Goal: Contribute content: Add original content to the website for others to see

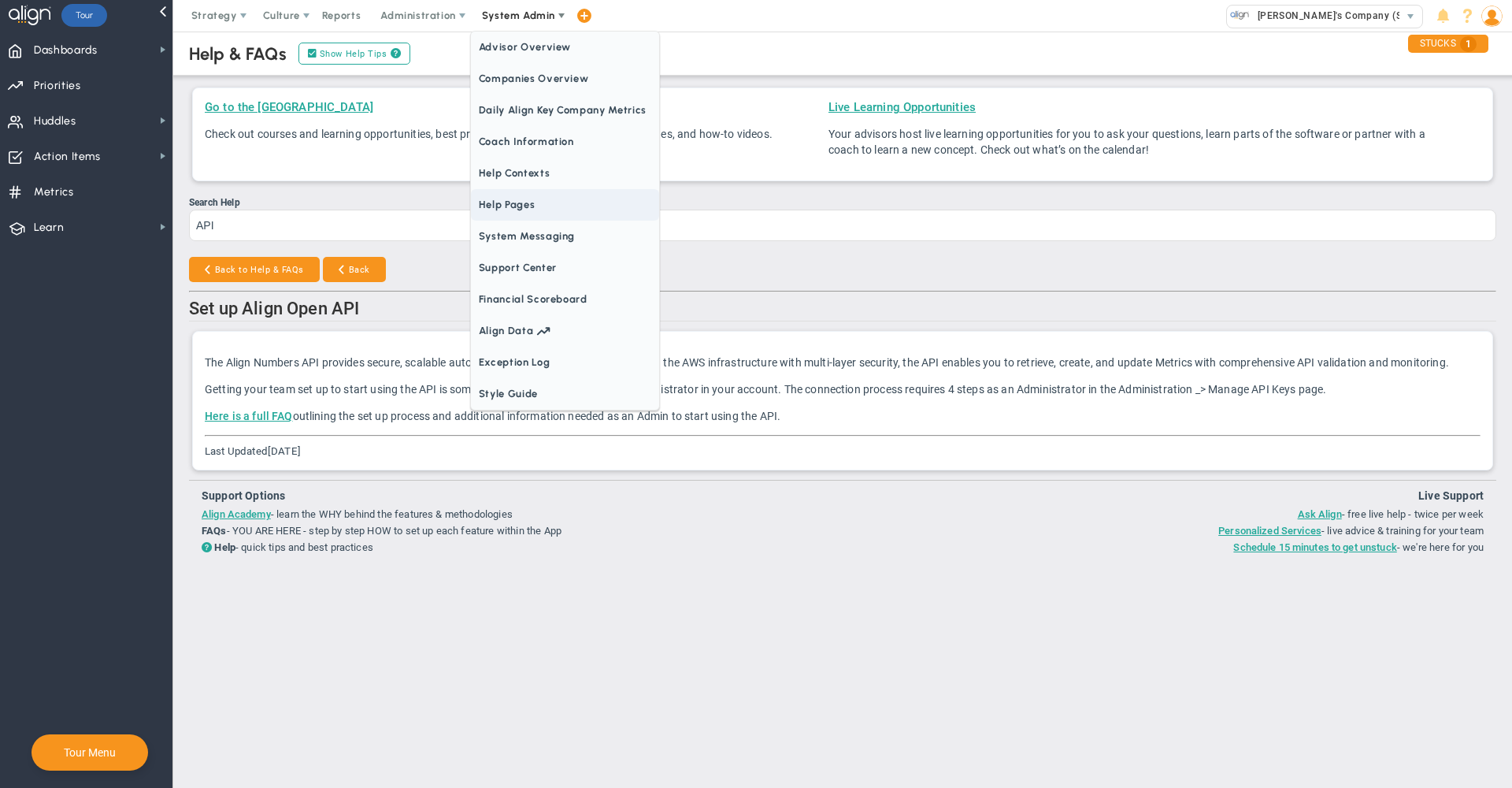
click at [539, 205] on span "Help Pages" at bounding box center [565, 205] width 188 height 31
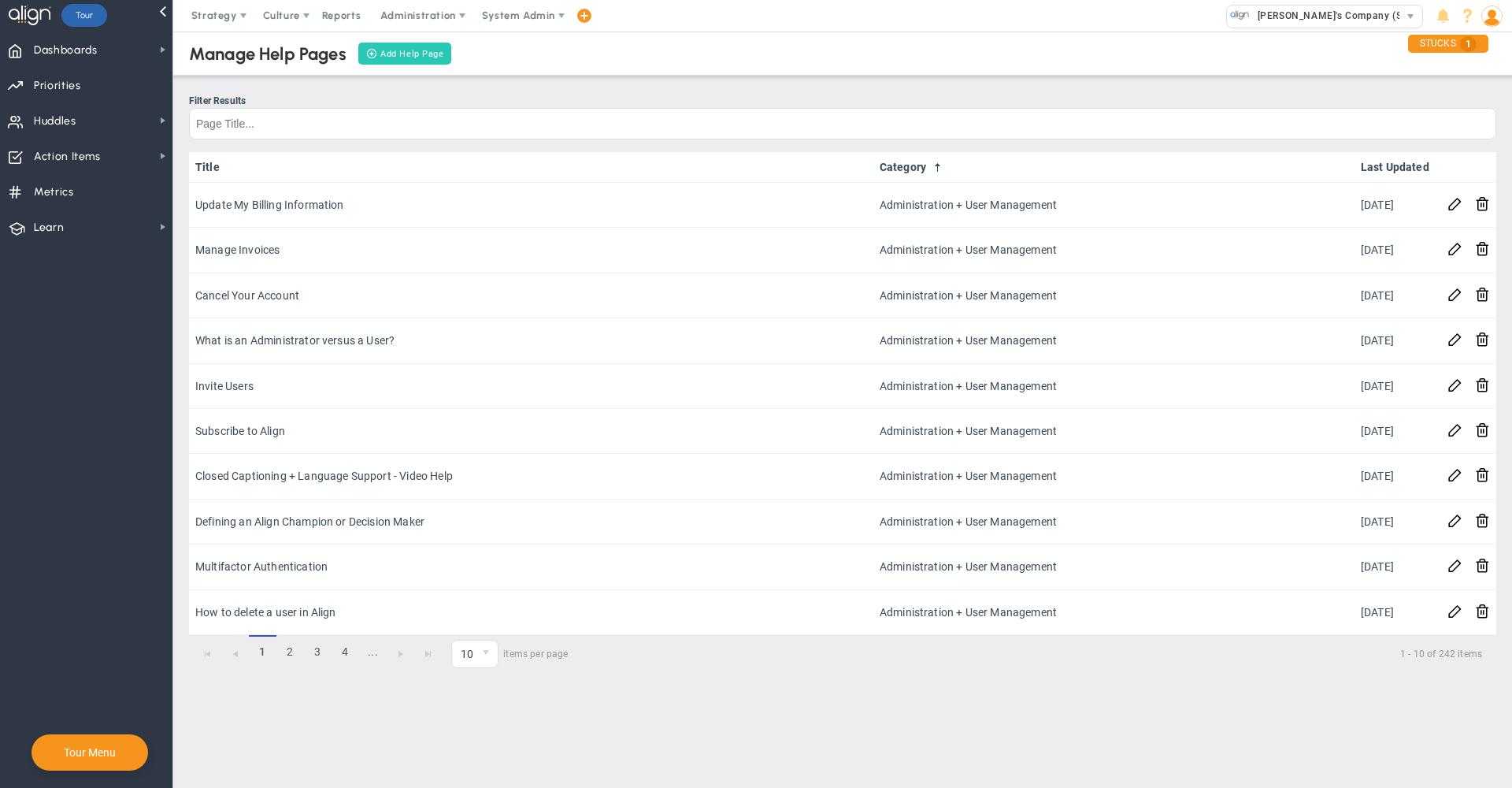
click at [392, 54] on button "Add Help Page" at bounding box center [405, 53] width 94 height 22
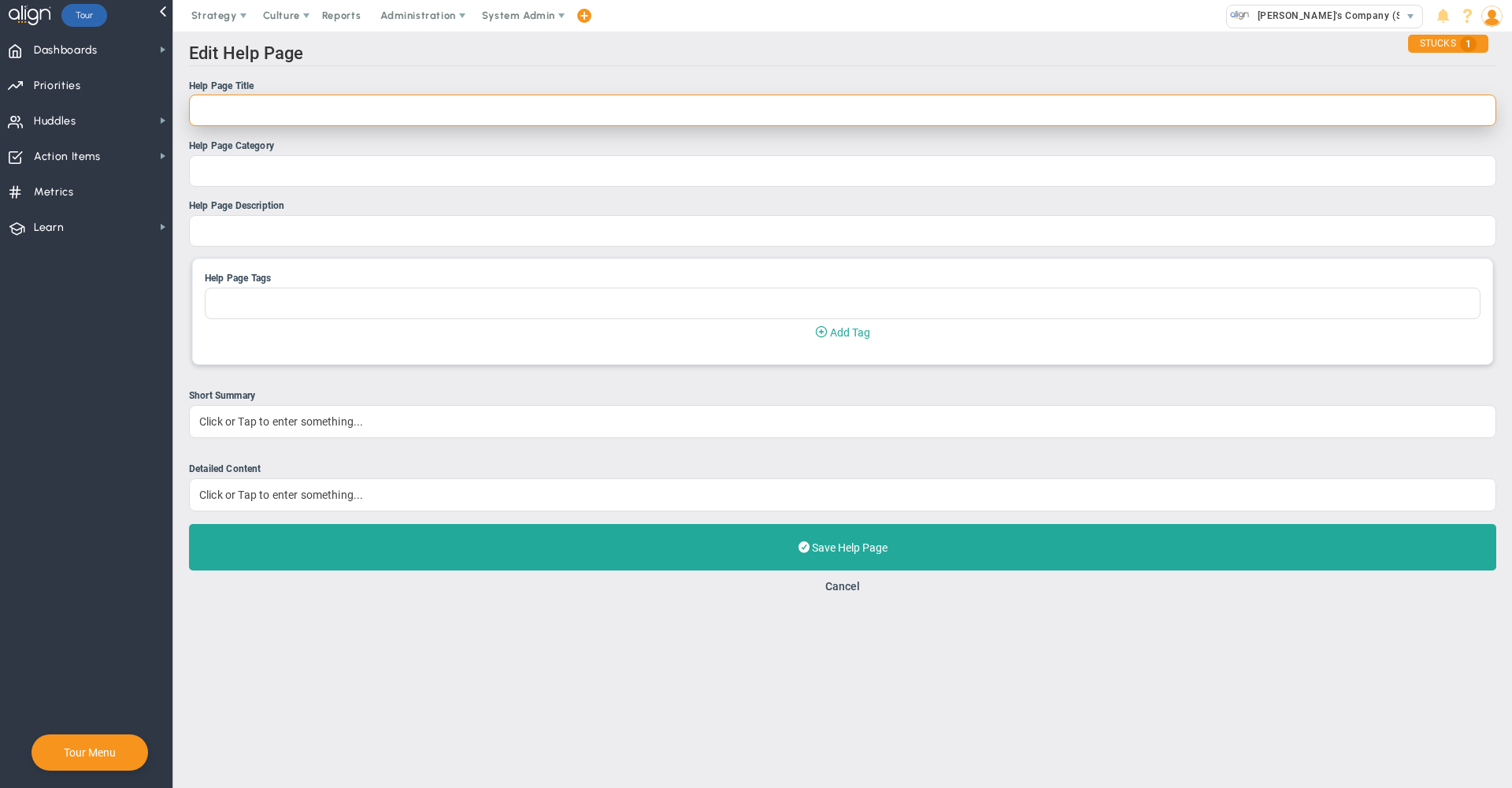
click at [545, 123] on input "Help Page Title" at bounding box center [843, 110] width 1307 height 31
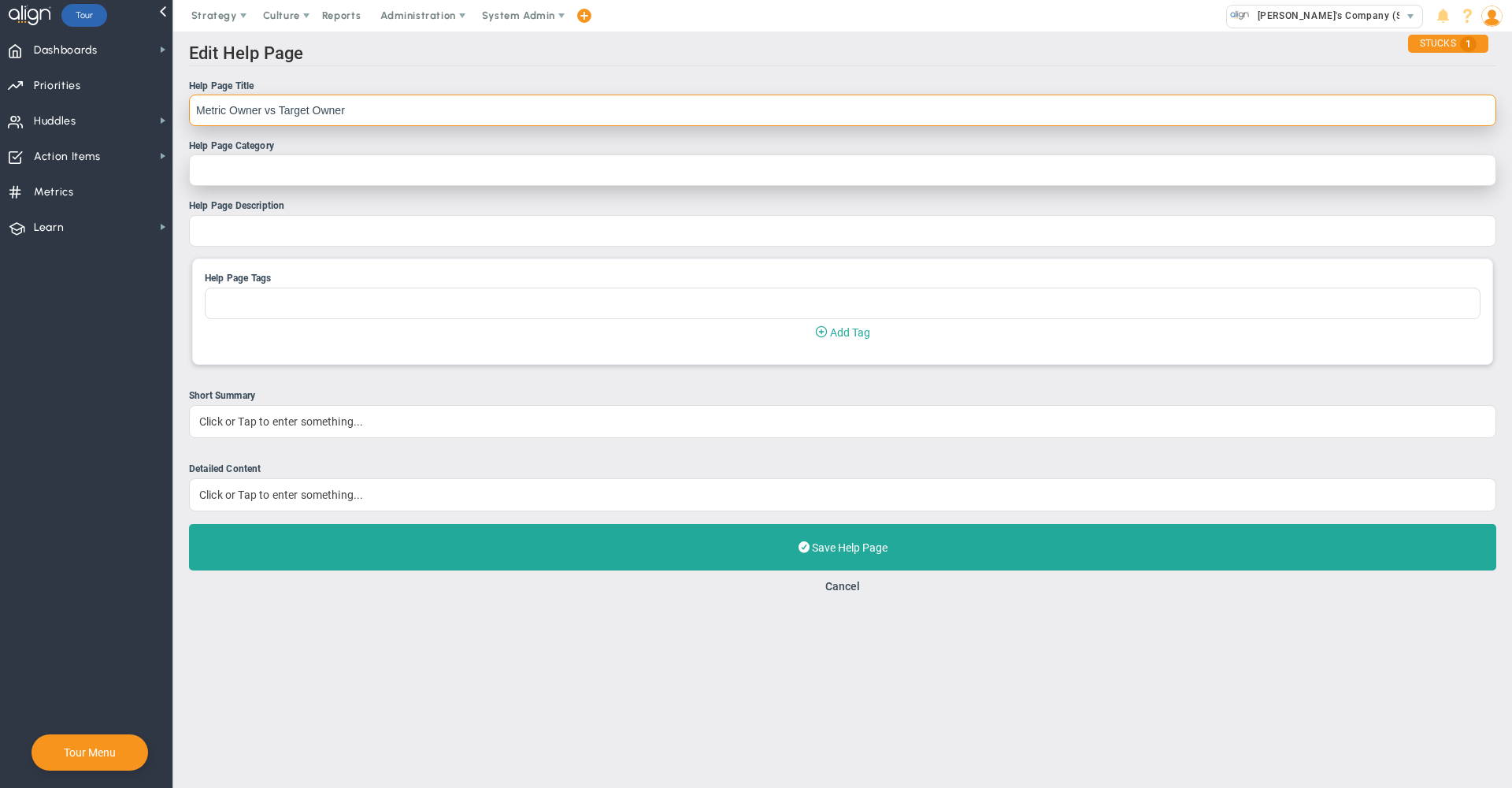
type input "Metric Owner vs Target Owner"
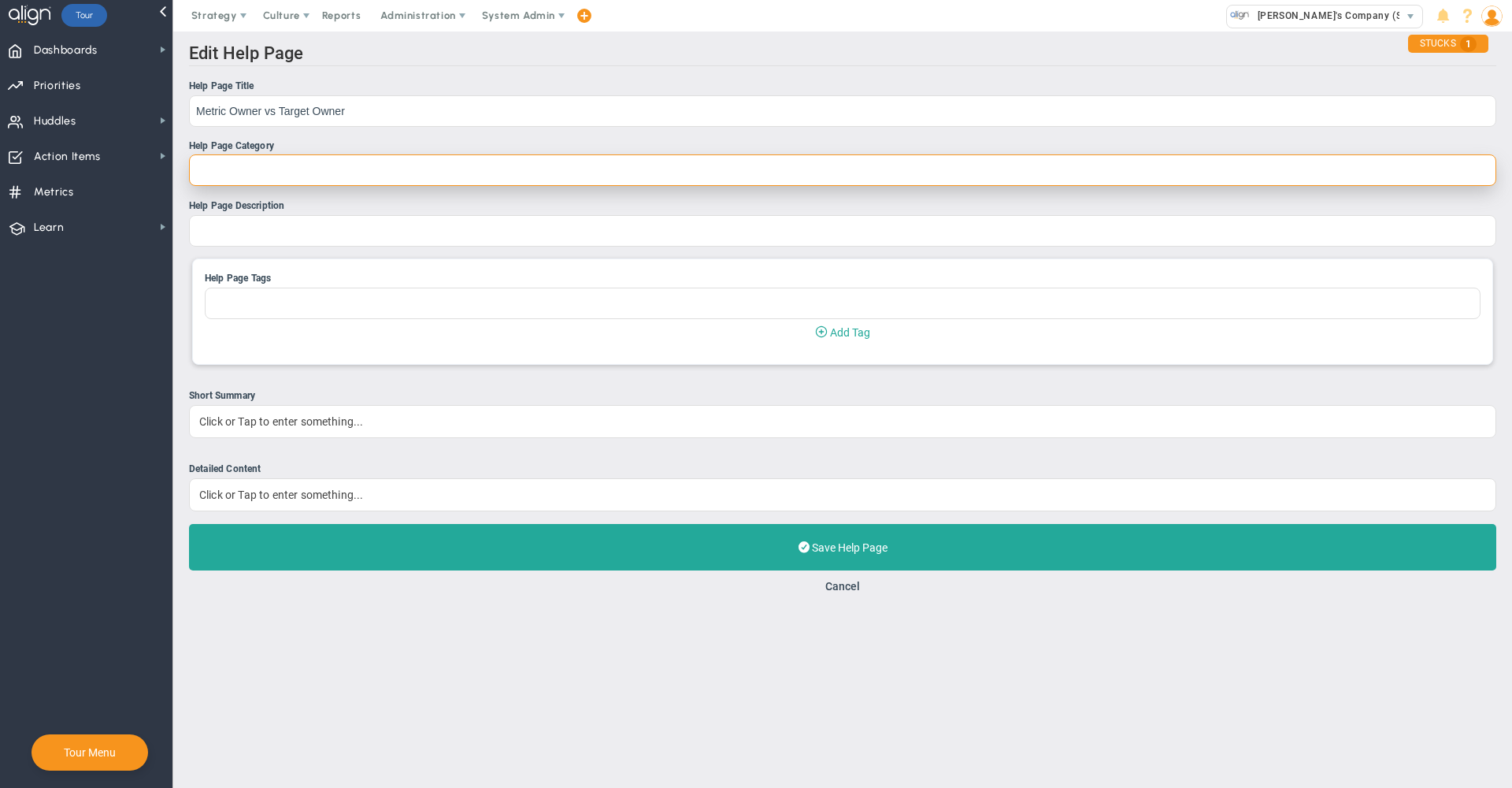
click at [460, 169] on input "Help Page Category" at bounding box center [843, 170] width 1307 height 31
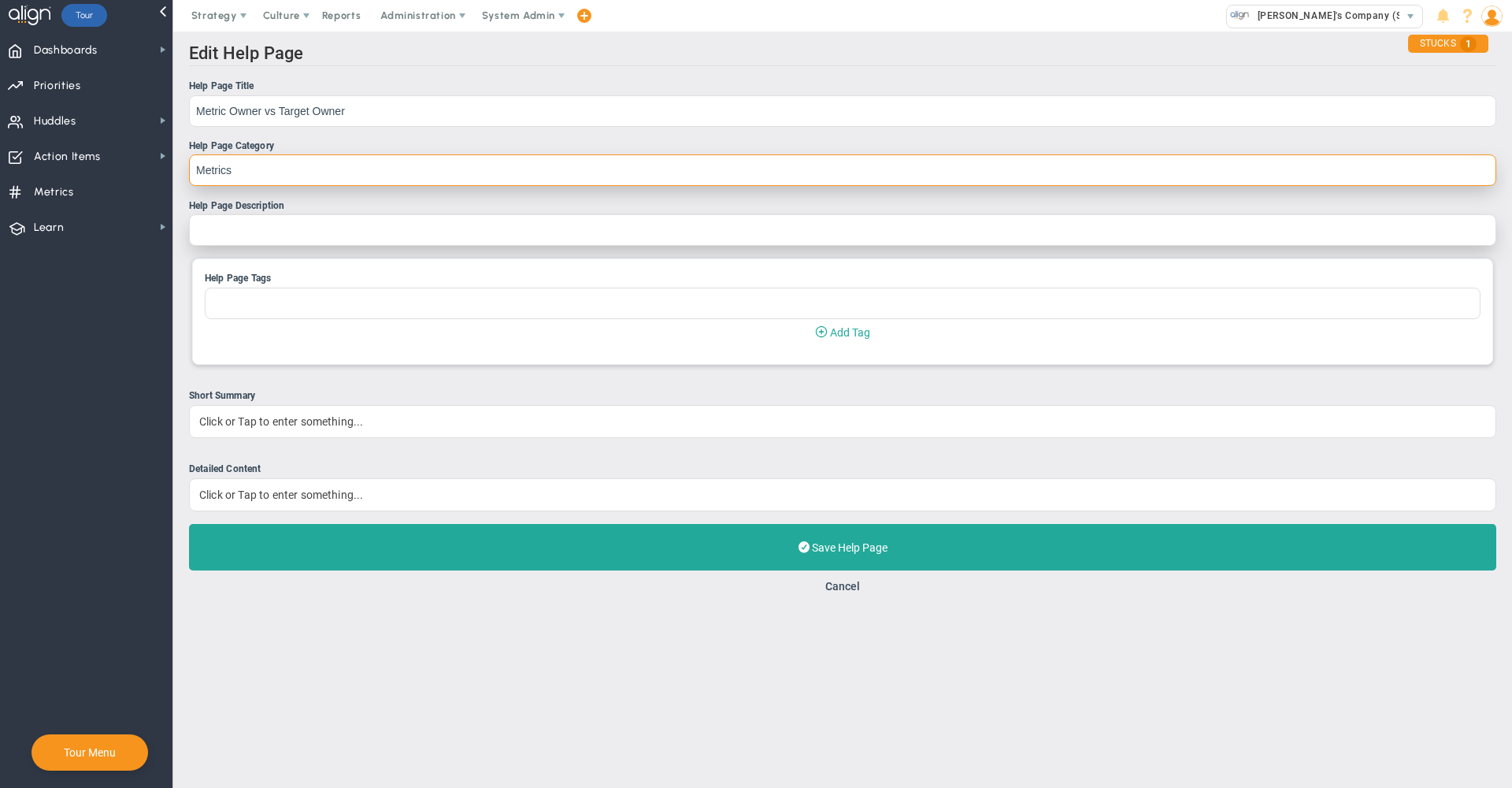
type input "Metrics"
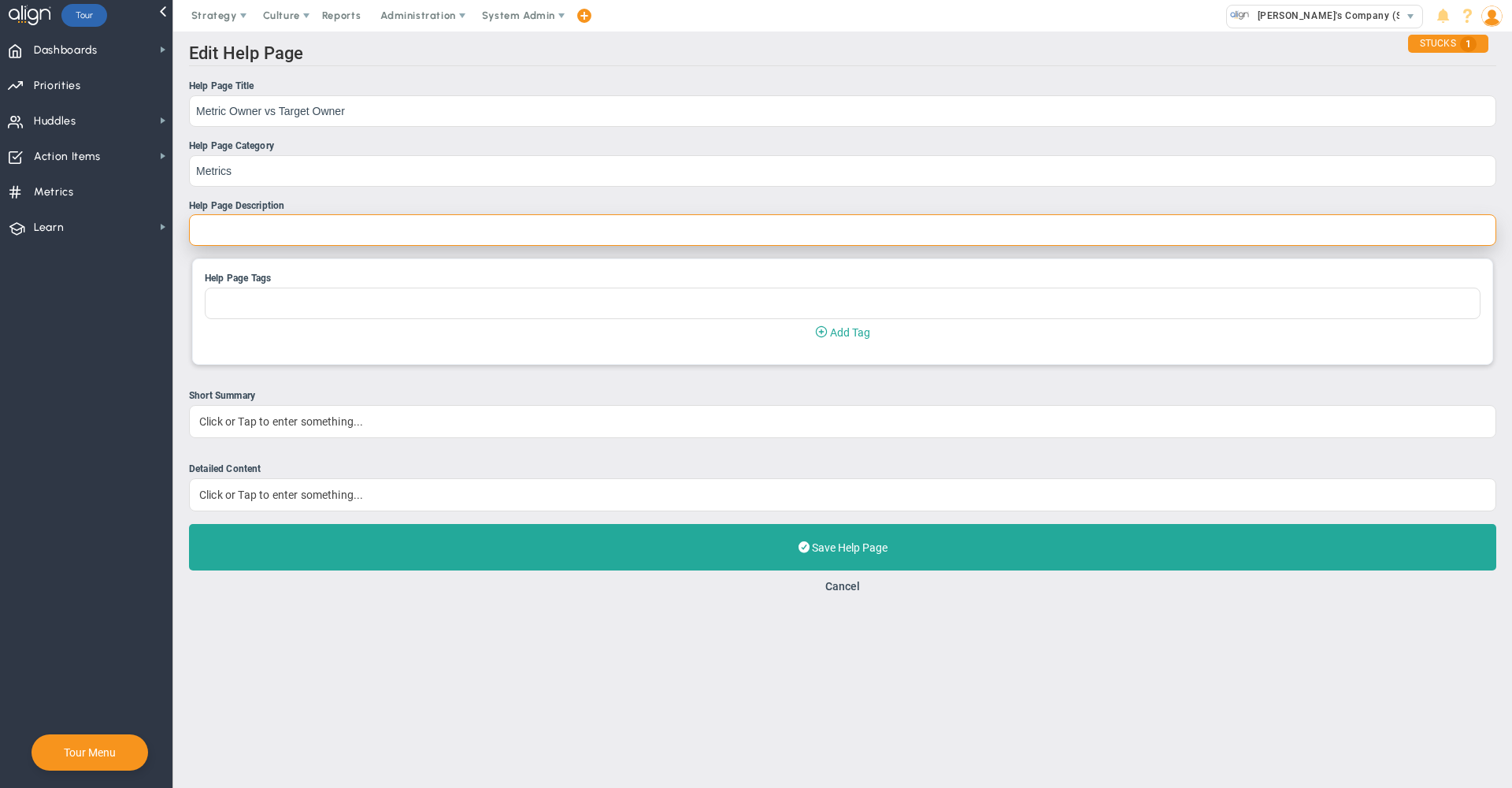
click at [348, 228] on input "Help Page Description" at bounding box center [843, 230] width 1307 height 31
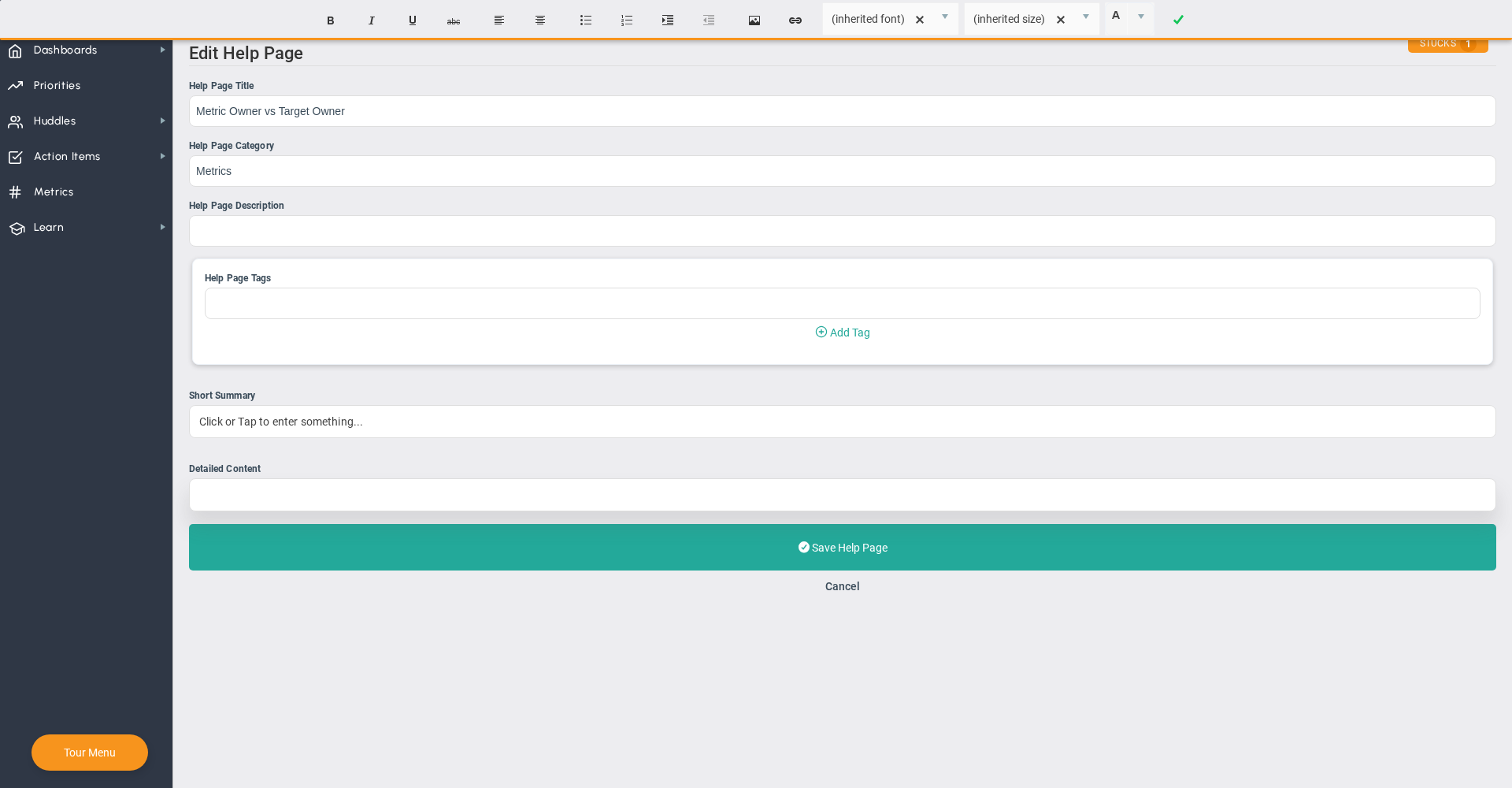
click at [255, 494] on div at bounding box center [843, 495] width 1307 height 33
paste div
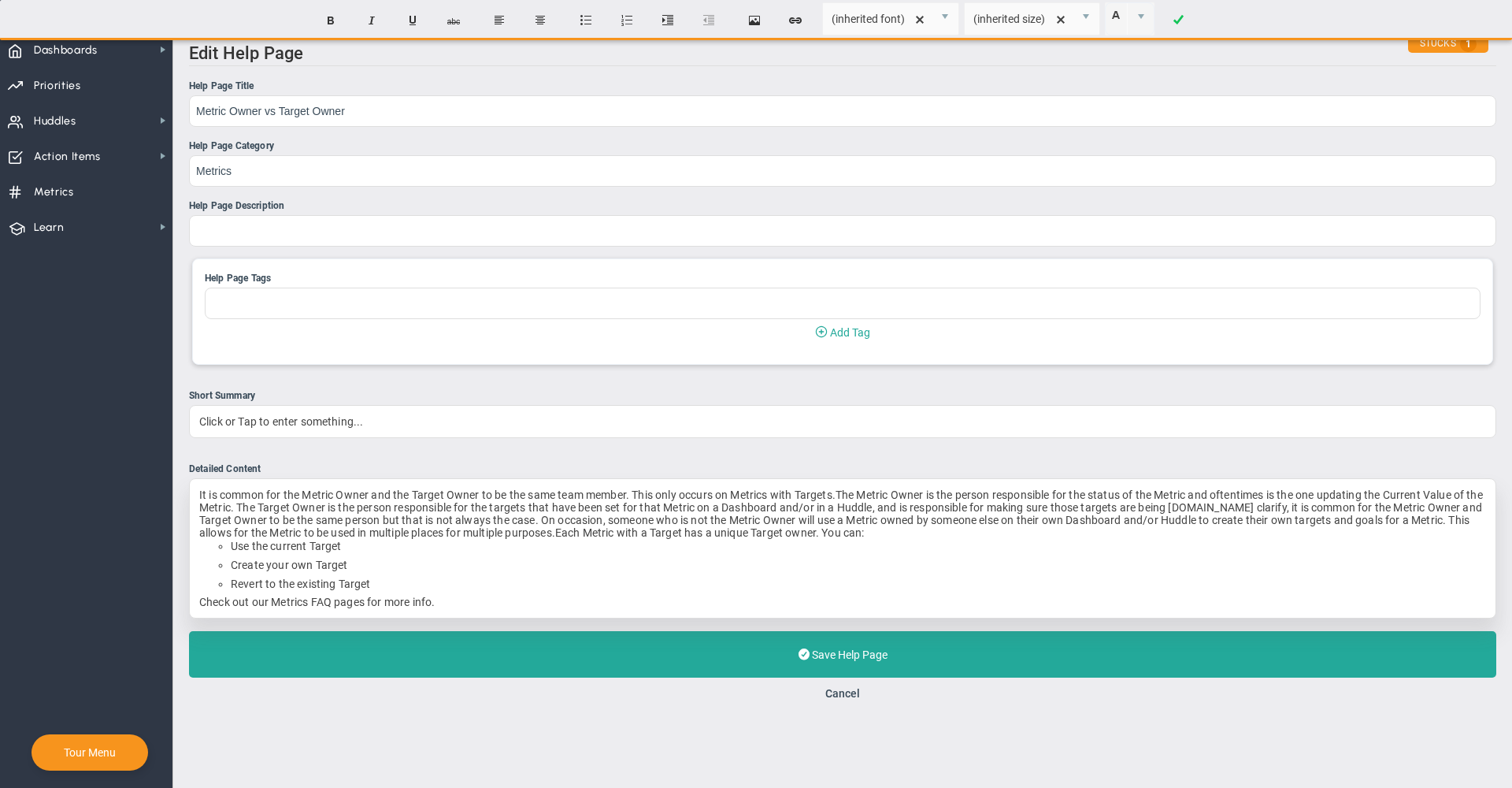
click at [883, 535] on div "It is common for the Metric Owner and the Target Owner to be the same team memb…" at bounding box center [842, 513] width 1287 height 50
click at [827, 535] on div "It is common for the Metric Owner and the Target Owner to be the same team memb…" at bounding box center [842, 513] width 1287 height 50
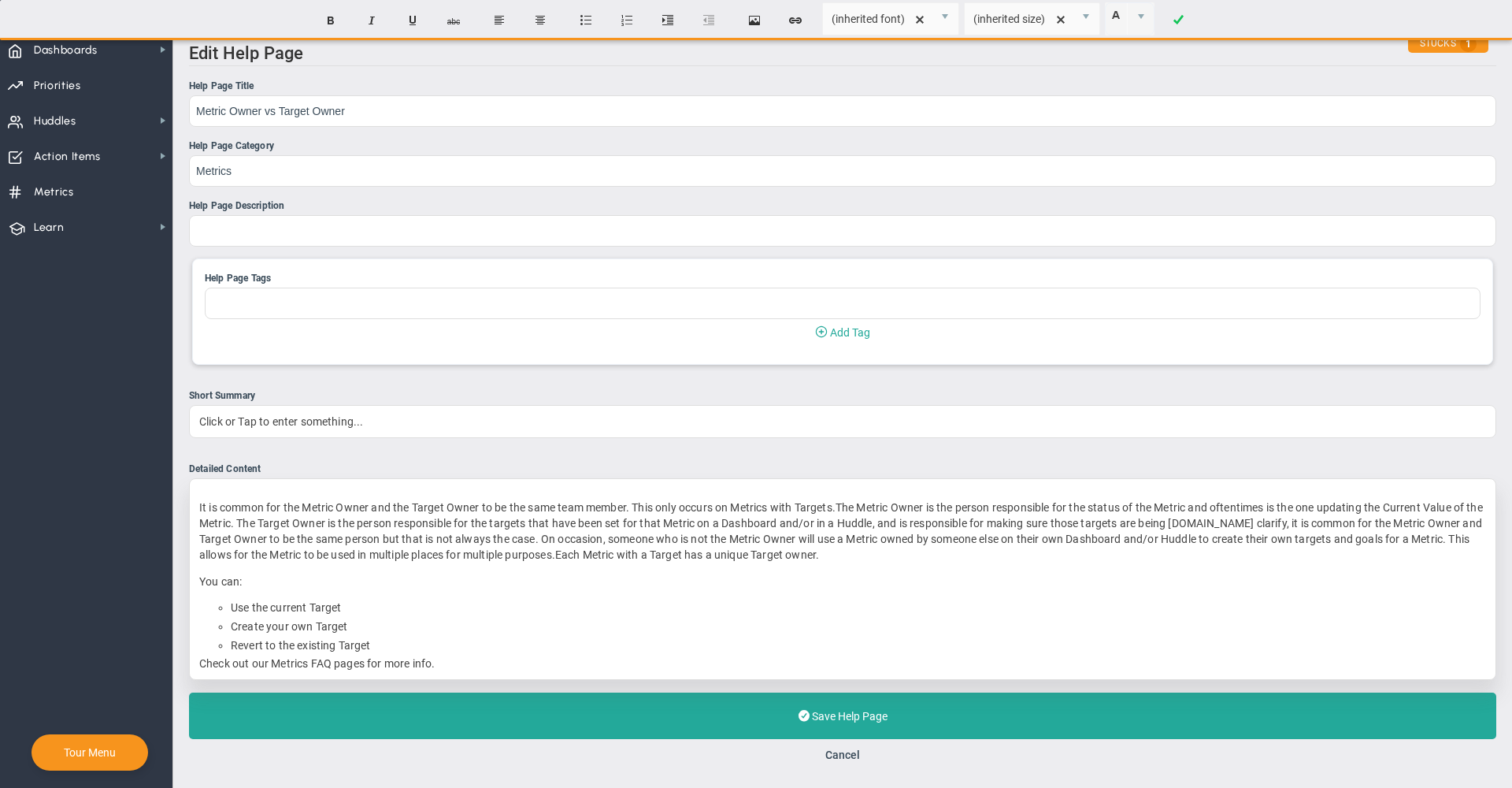
click at [1212, 521] on p "It is common for the Metric Owner and the Target Owner to be the same team memb…" at bounding box center [842, 531] width 1287 height 63
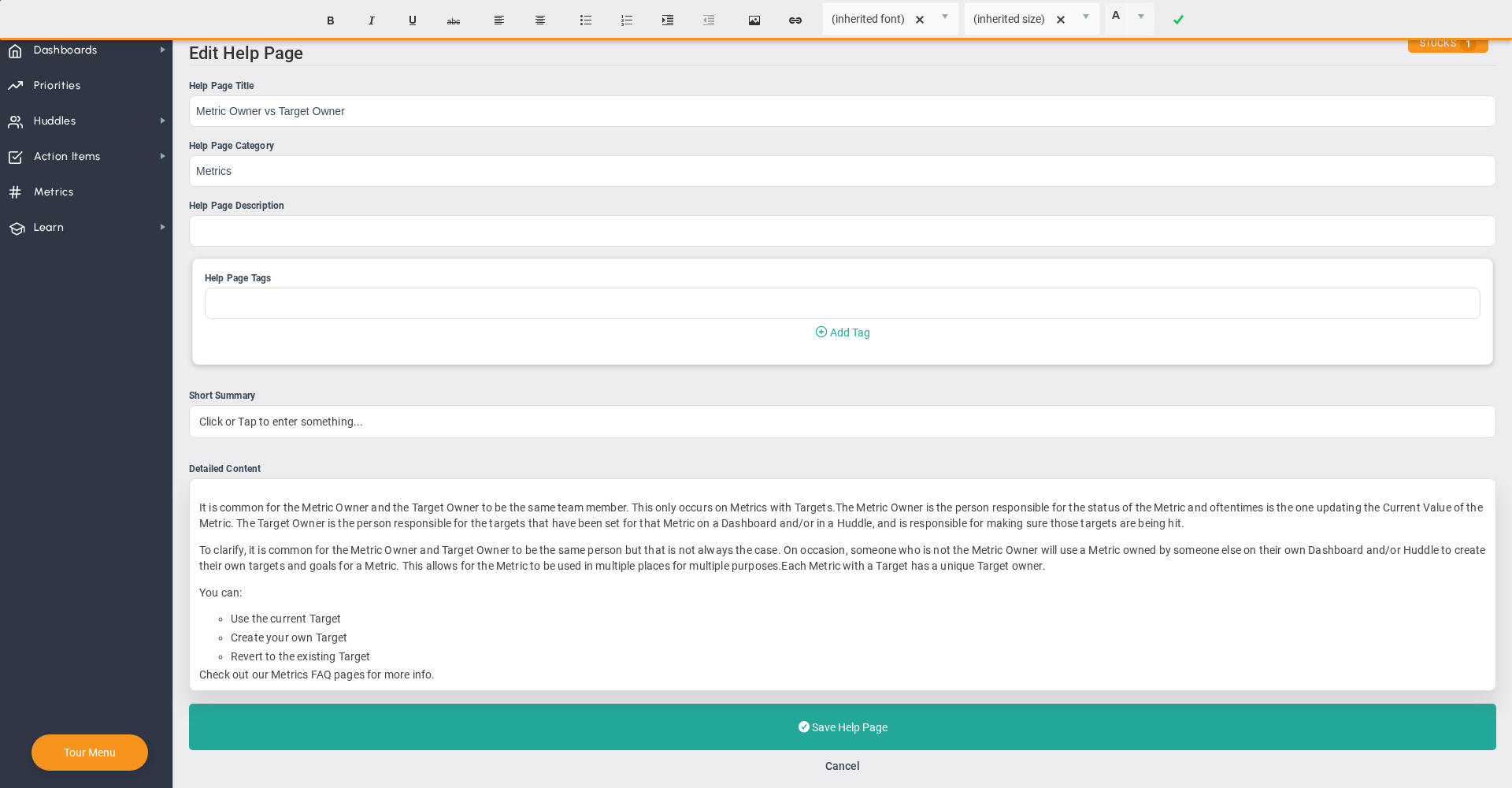
click at [412, 656] on li "Revert to the existing Target" at bounding box center [858, 656] width 1255 height 15
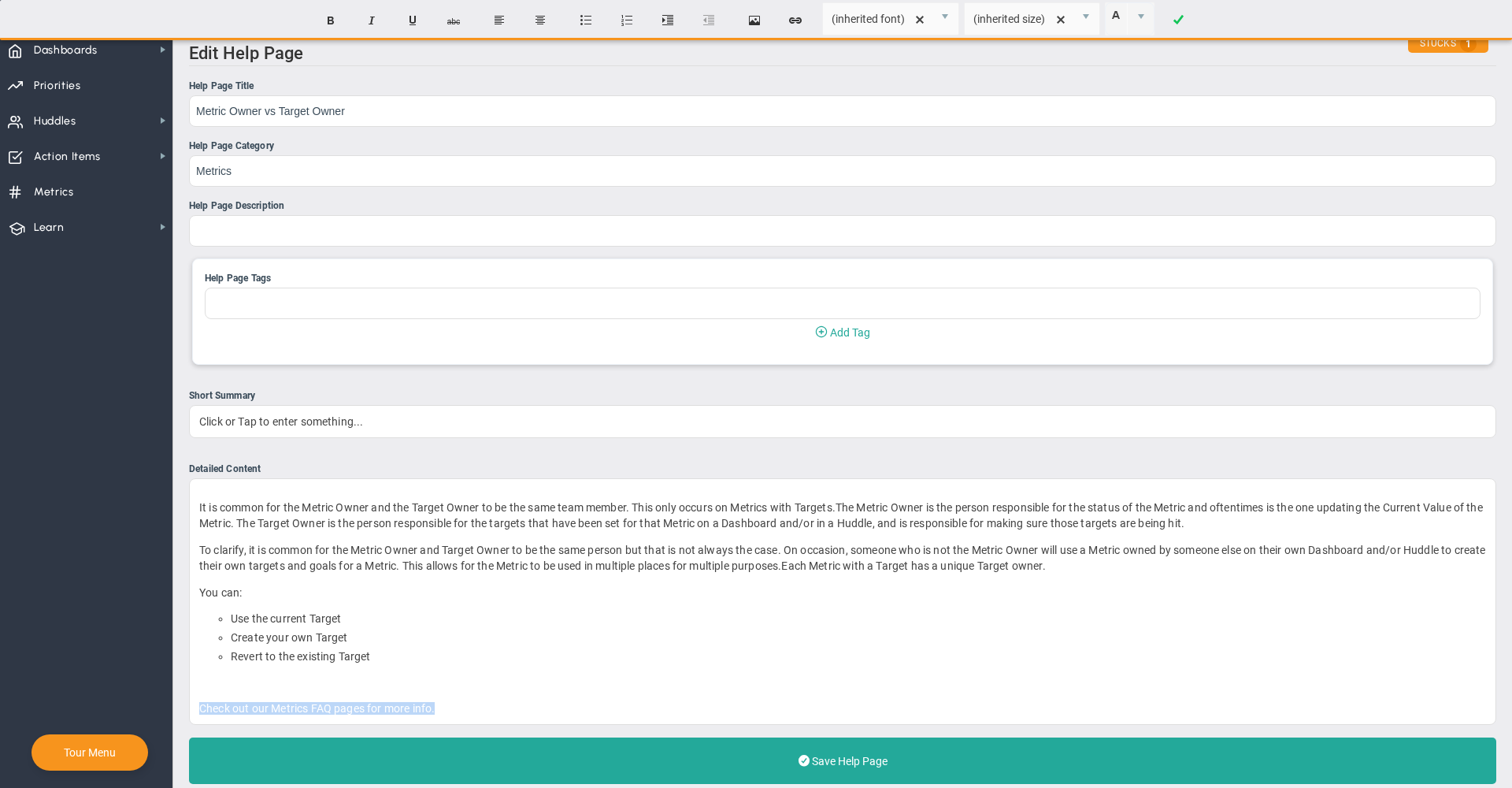
drag, startPoint x: 468, startPoint y: 710, endPoint x: 178, endPoint y: 690, distance: 290.7
click at [178, 690] on div "Edit Help Page Help Page Title Metric Owner vs Target Owner Help Page Category …" at bounding box center [843, 424] width 1339 height 787
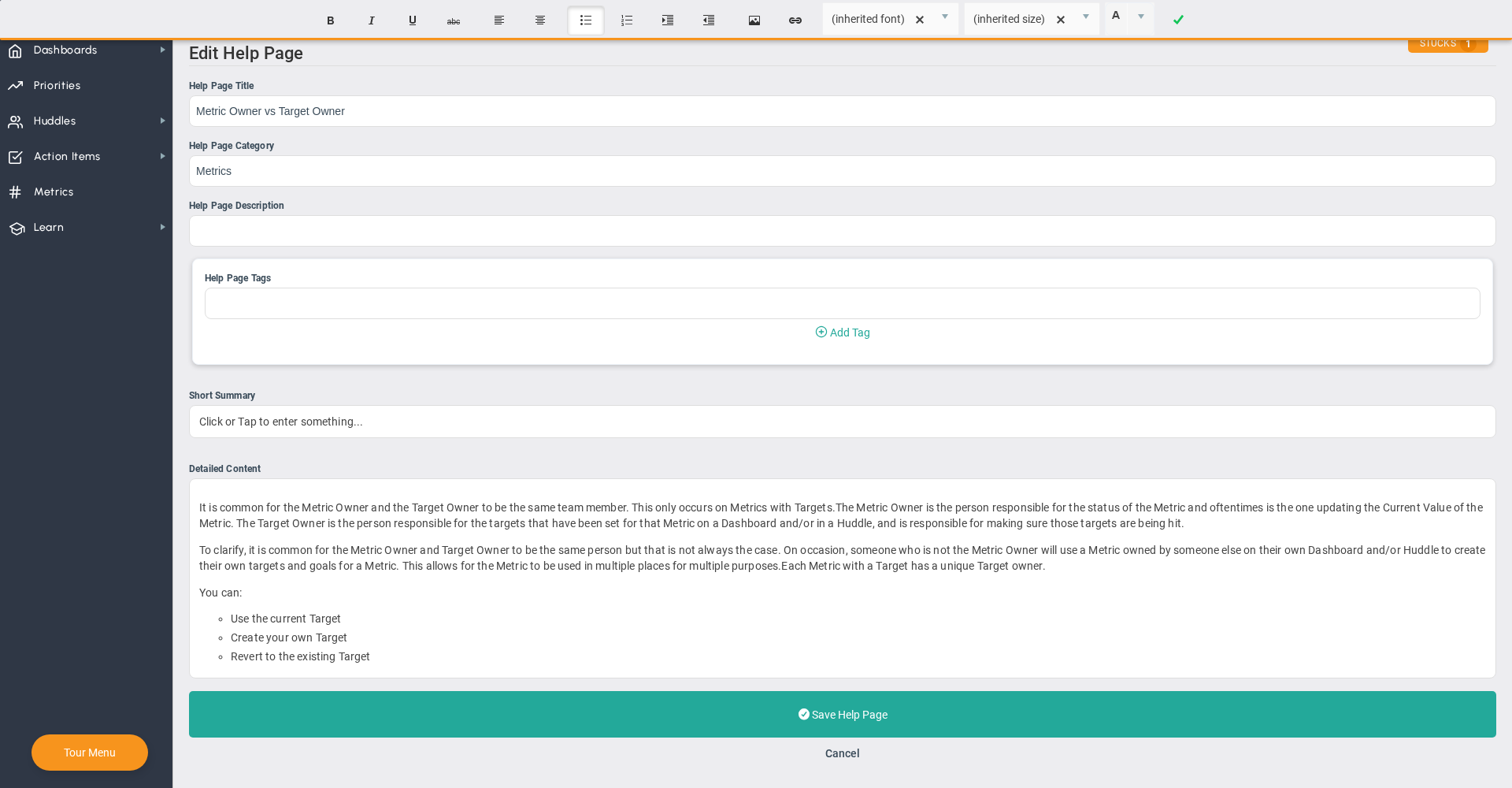
click at [48, 635] on nav "Dashboards Dashboards My Dashboard Company Dashboard Annual Initiatives" at bounding box center [86, 410] width 173 height 757
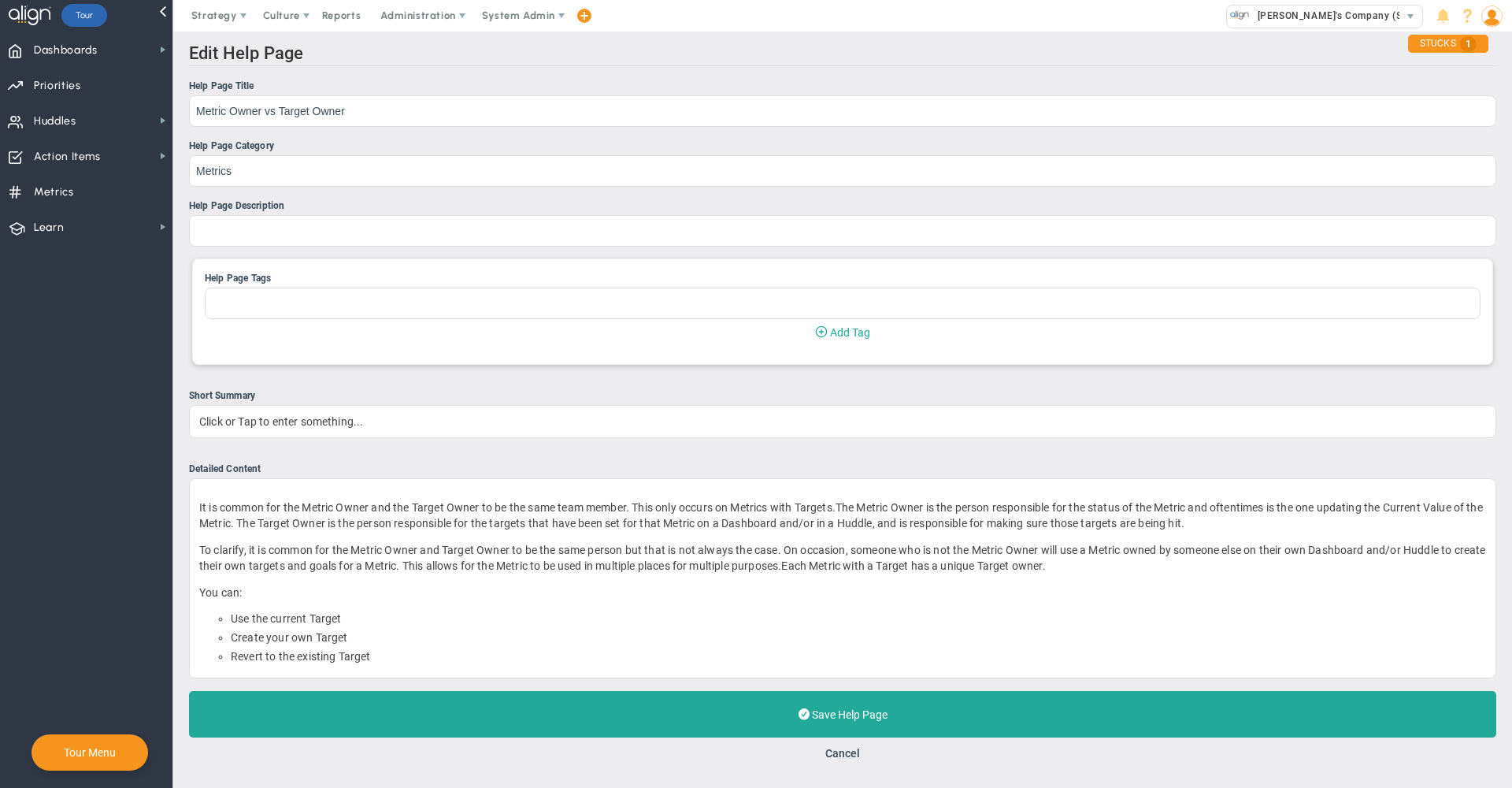
click at [48, 635] on nav "Dashboards Dashboards My Dashboard Company Dashboard Annual Initiatives" at bounding box center [86, 410] width 173 height 757
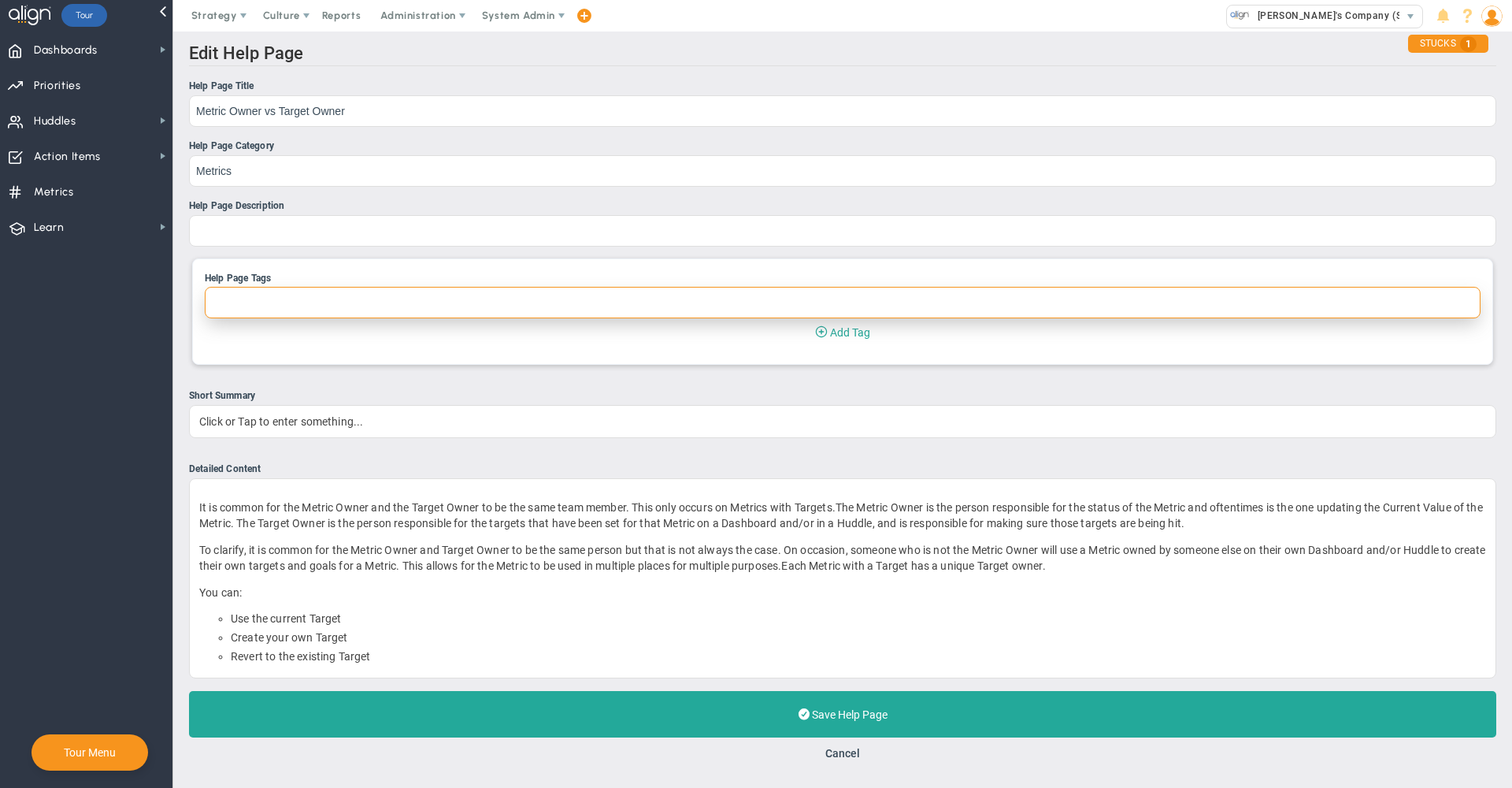
click at [343, 304] on input "Help Page Tags" at bounding box center [843, 303] width 1276 height 31
type input "Metrics"
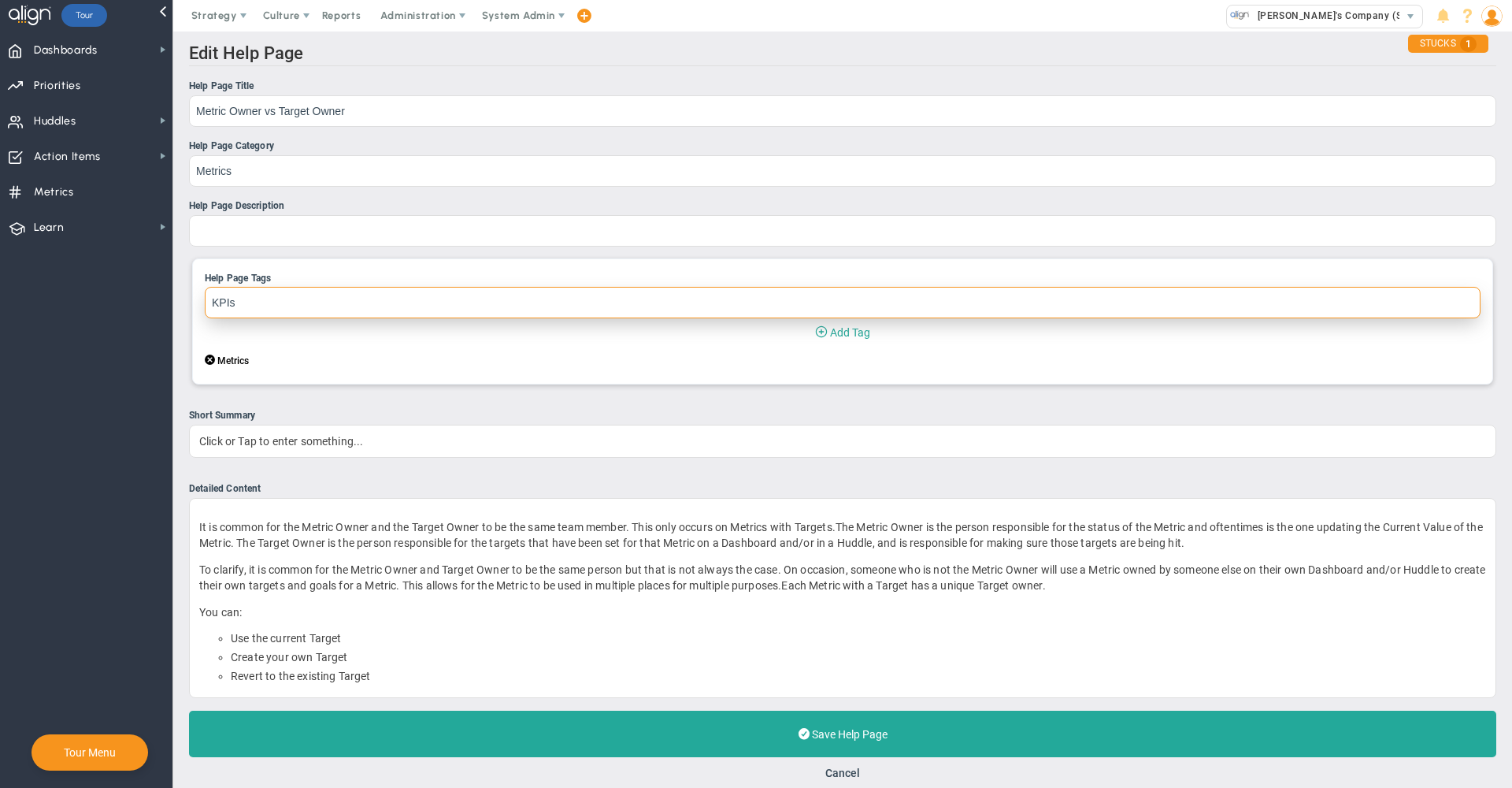
type input "KPIs"
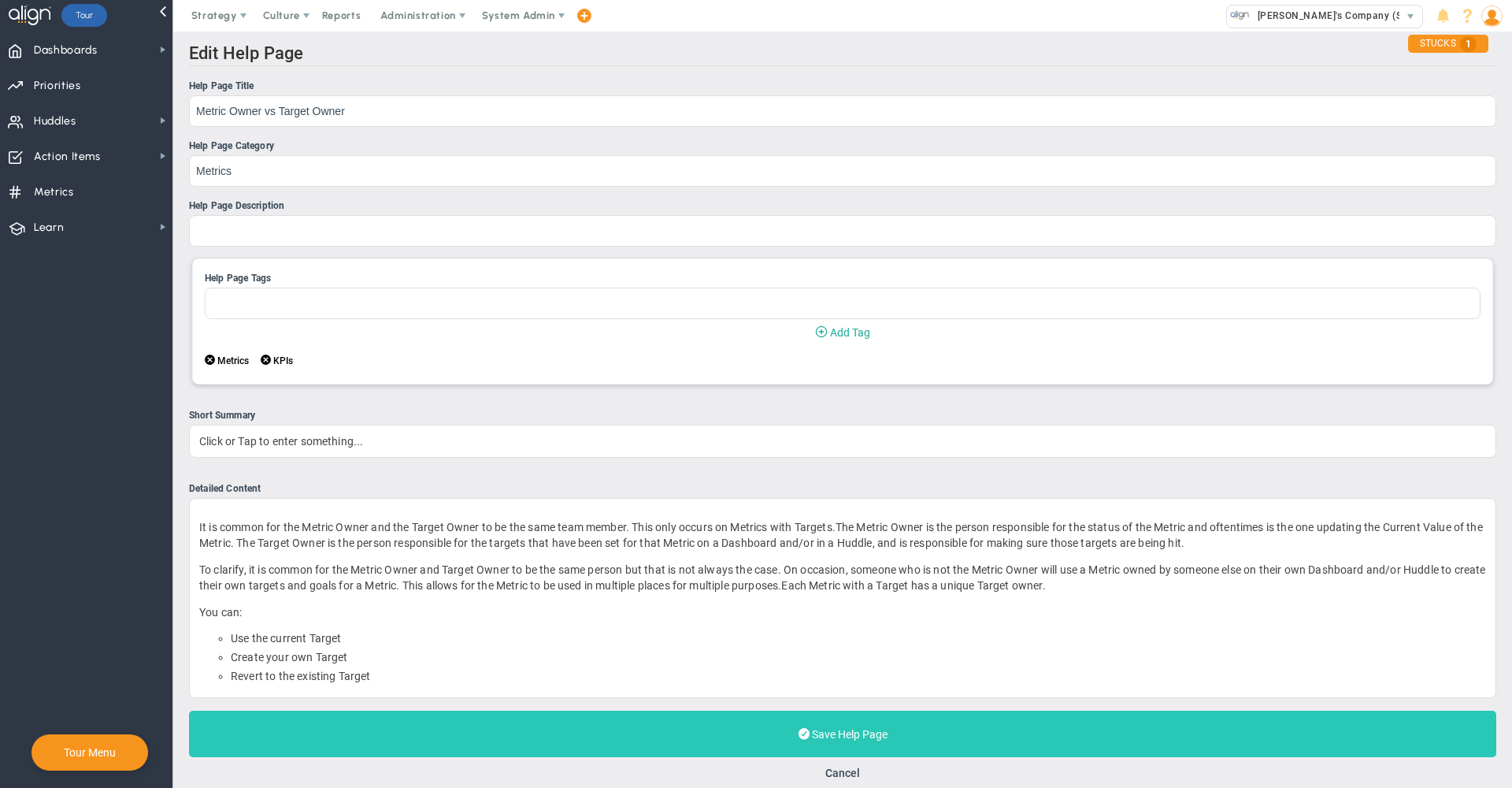
click at [428, 735] on button "Save Help Page Last Updated:" at bounding box center [843, 734] width 1307 height 47
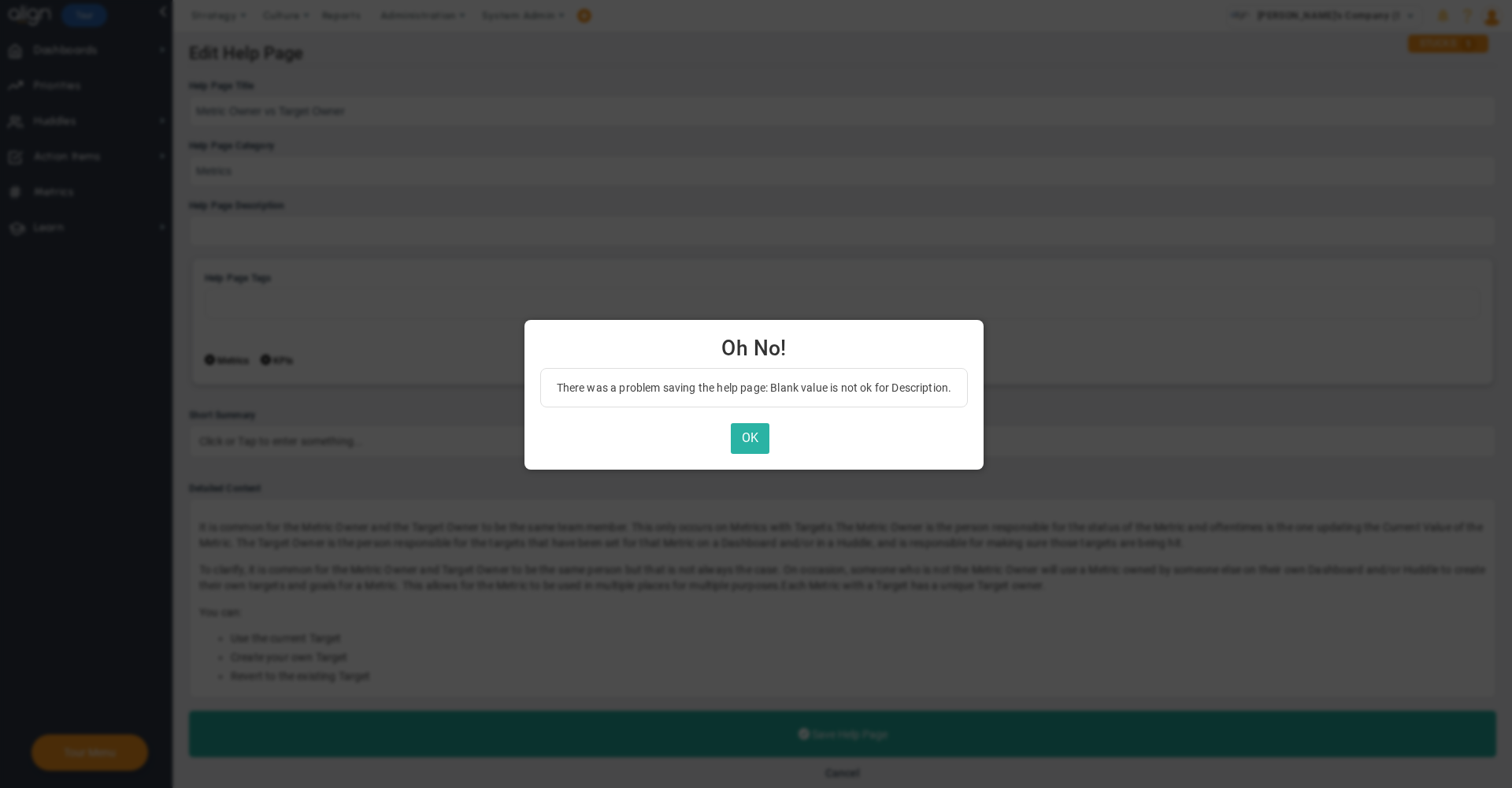
click at [758, 436] on button "OK" at bounding box center [750, 438] width 39 height 30
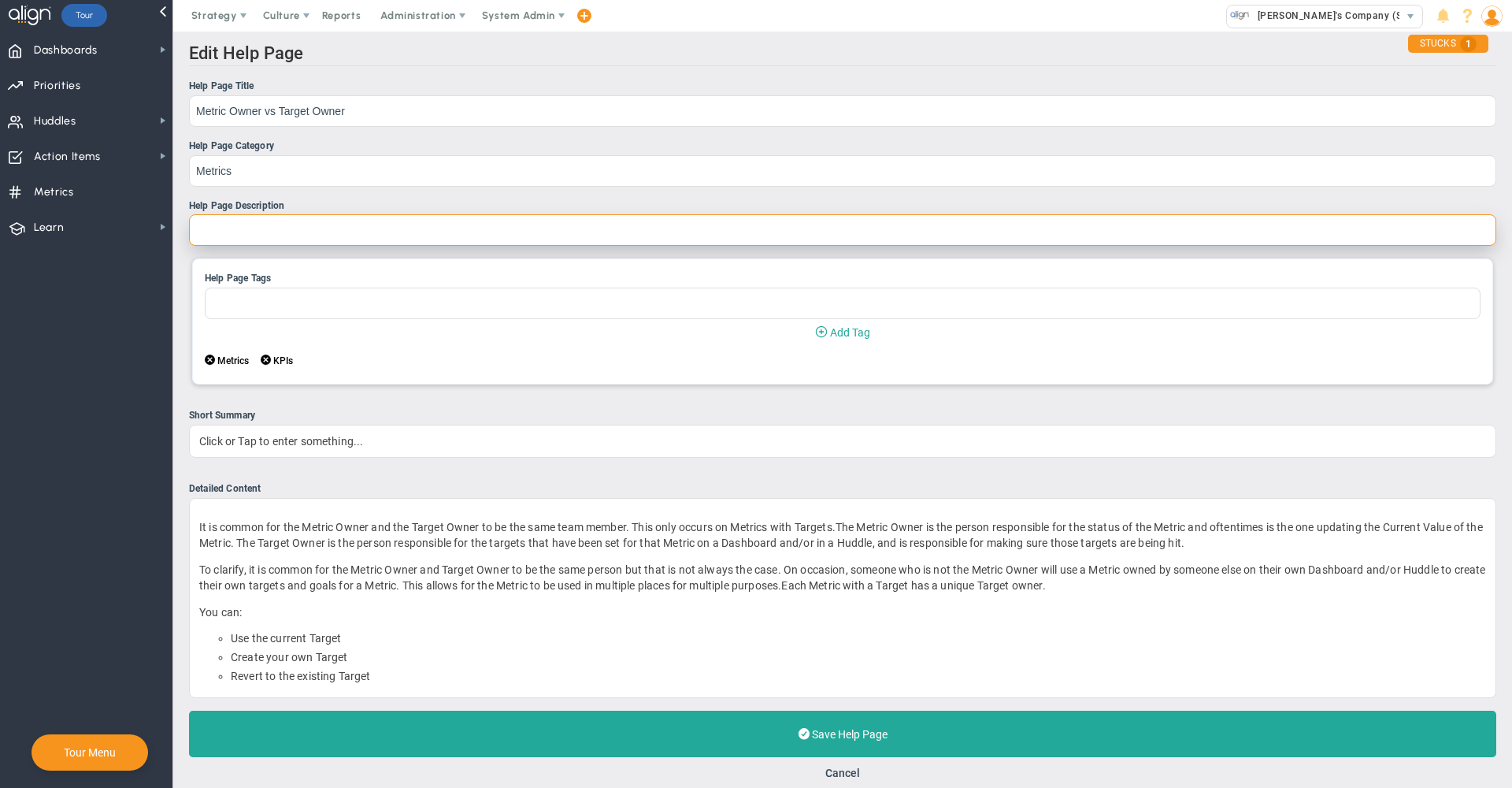
click at [278, 233] on input "Help Page Description" at bounding box center [843, 230] width 1307 height 31
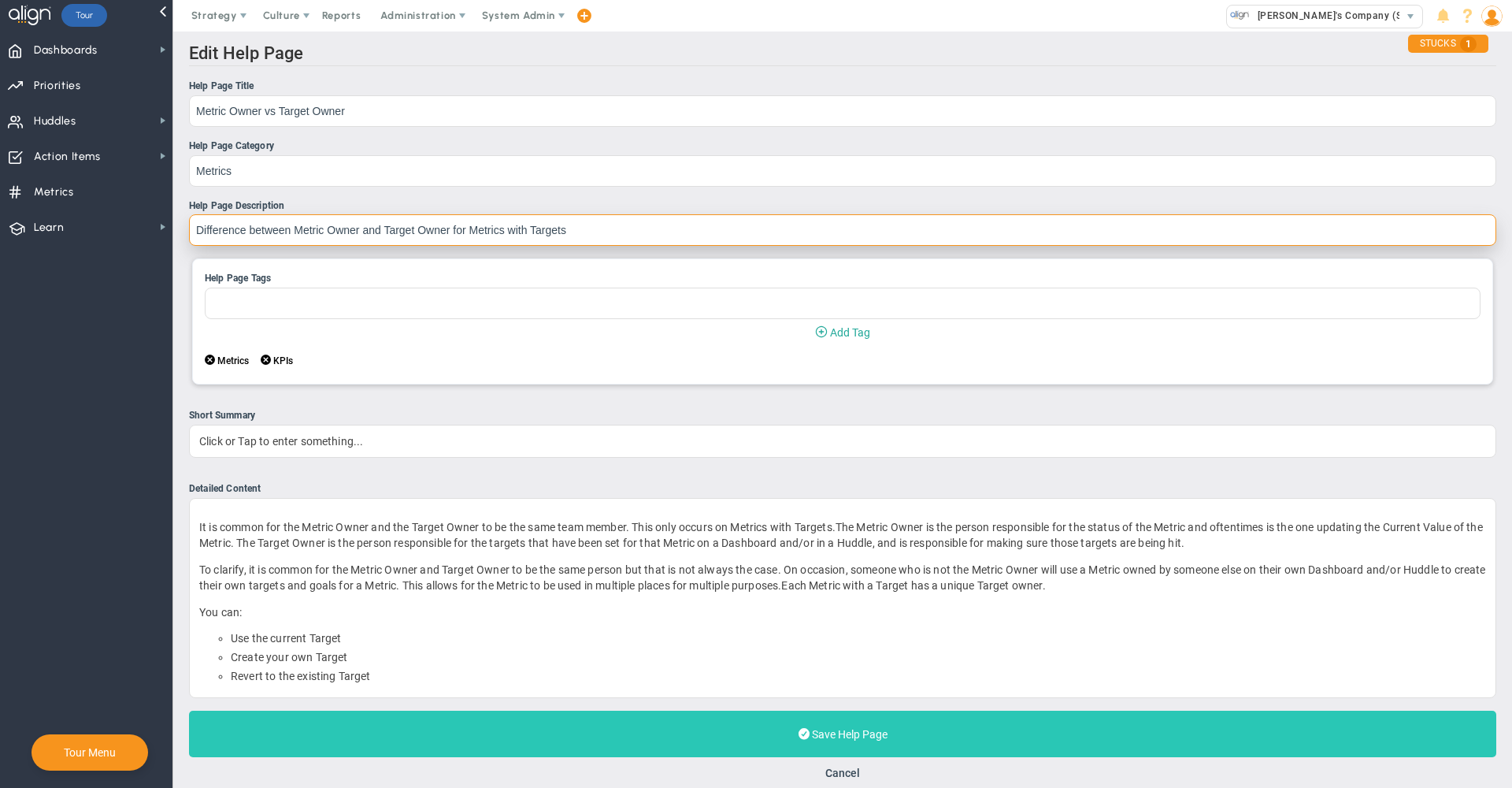
type input "Difference between Metric Owner and Target Owner for Metrics with Targets"
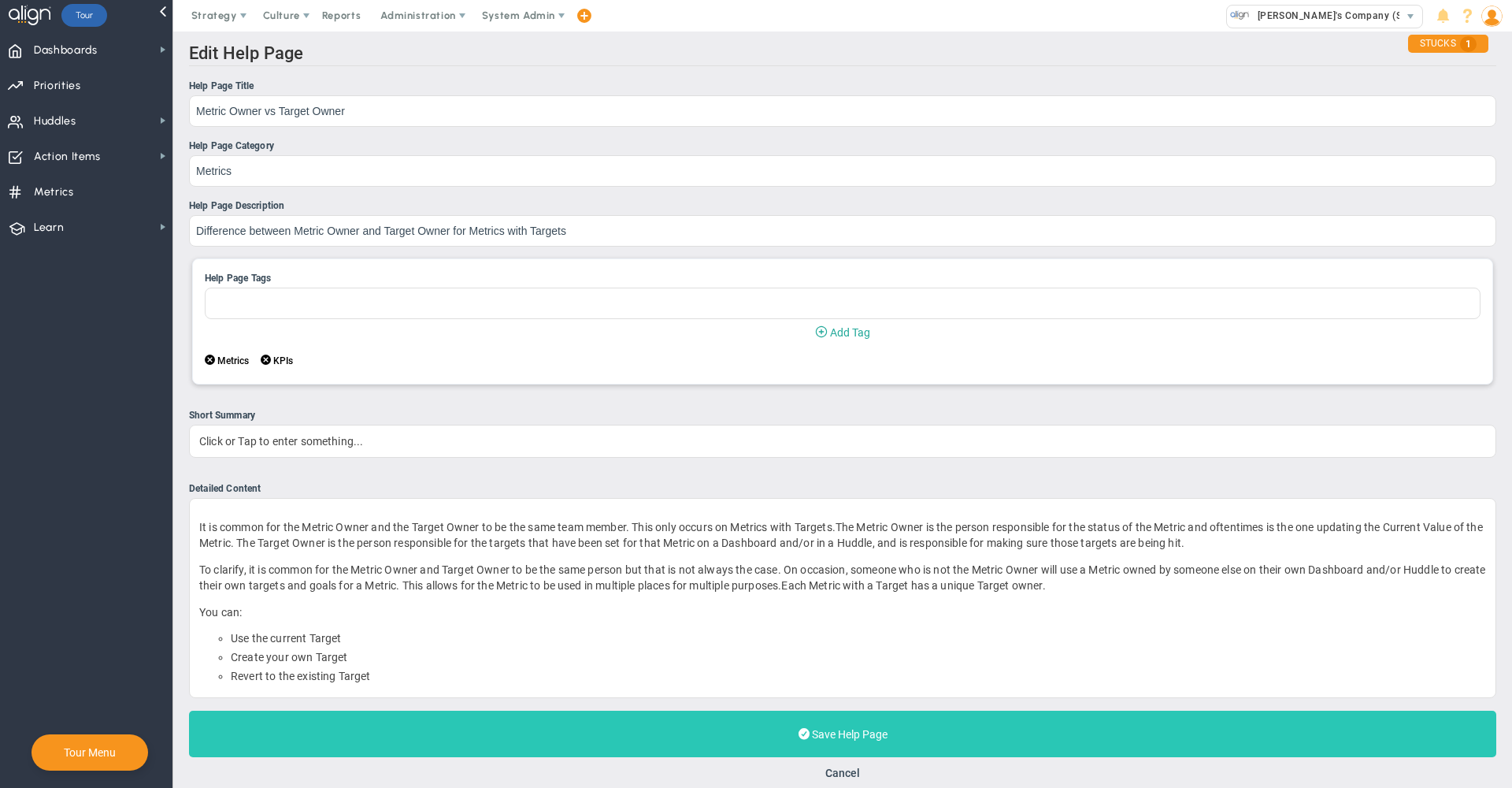
click at [602, 745] on button "Save Help Page Last Updated:" at bounding box center [843, 734] width 1307 height 47
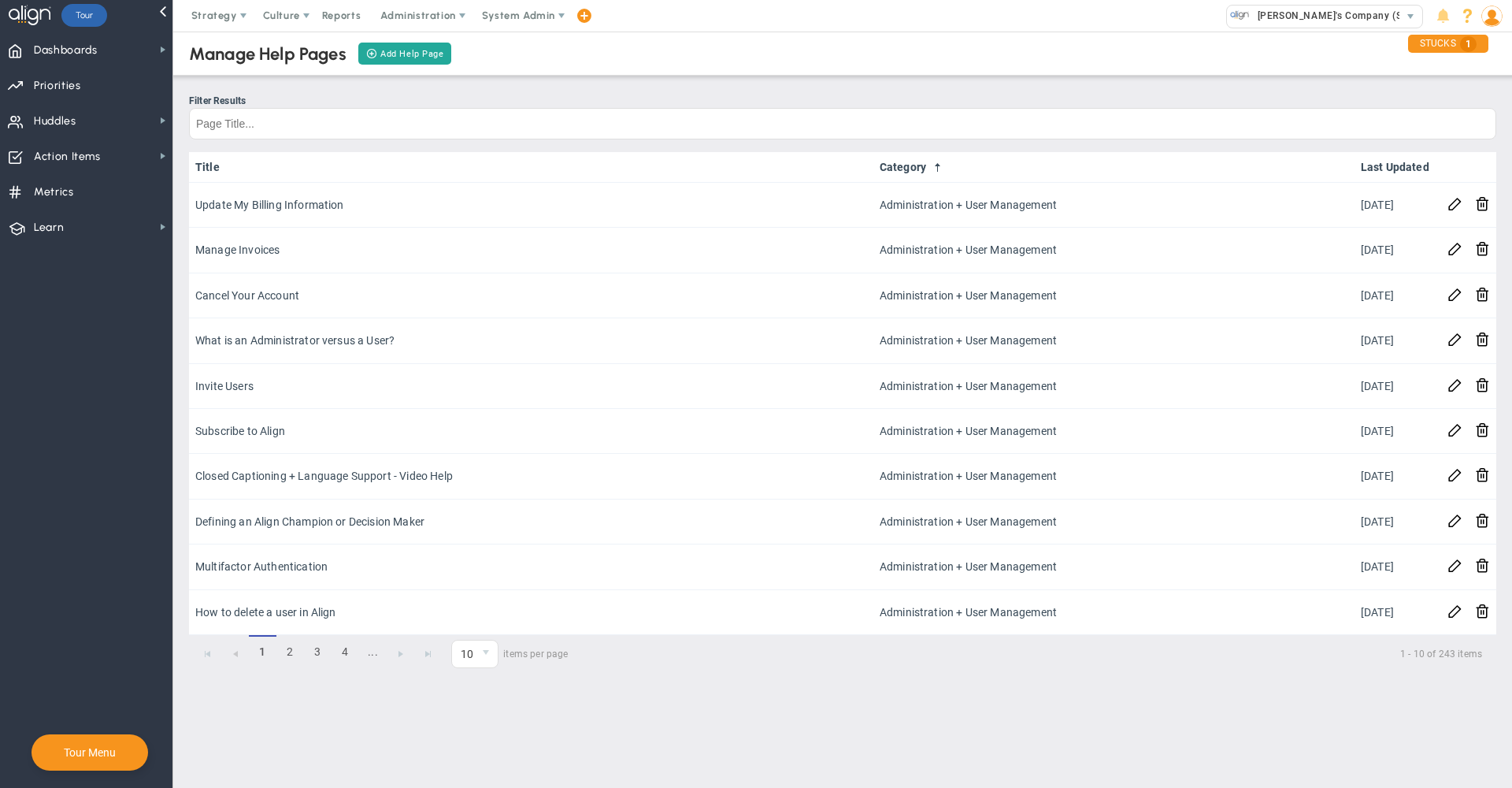
click at [1473, 16] on span at bounding box center [1468, 16] width 21 height 21
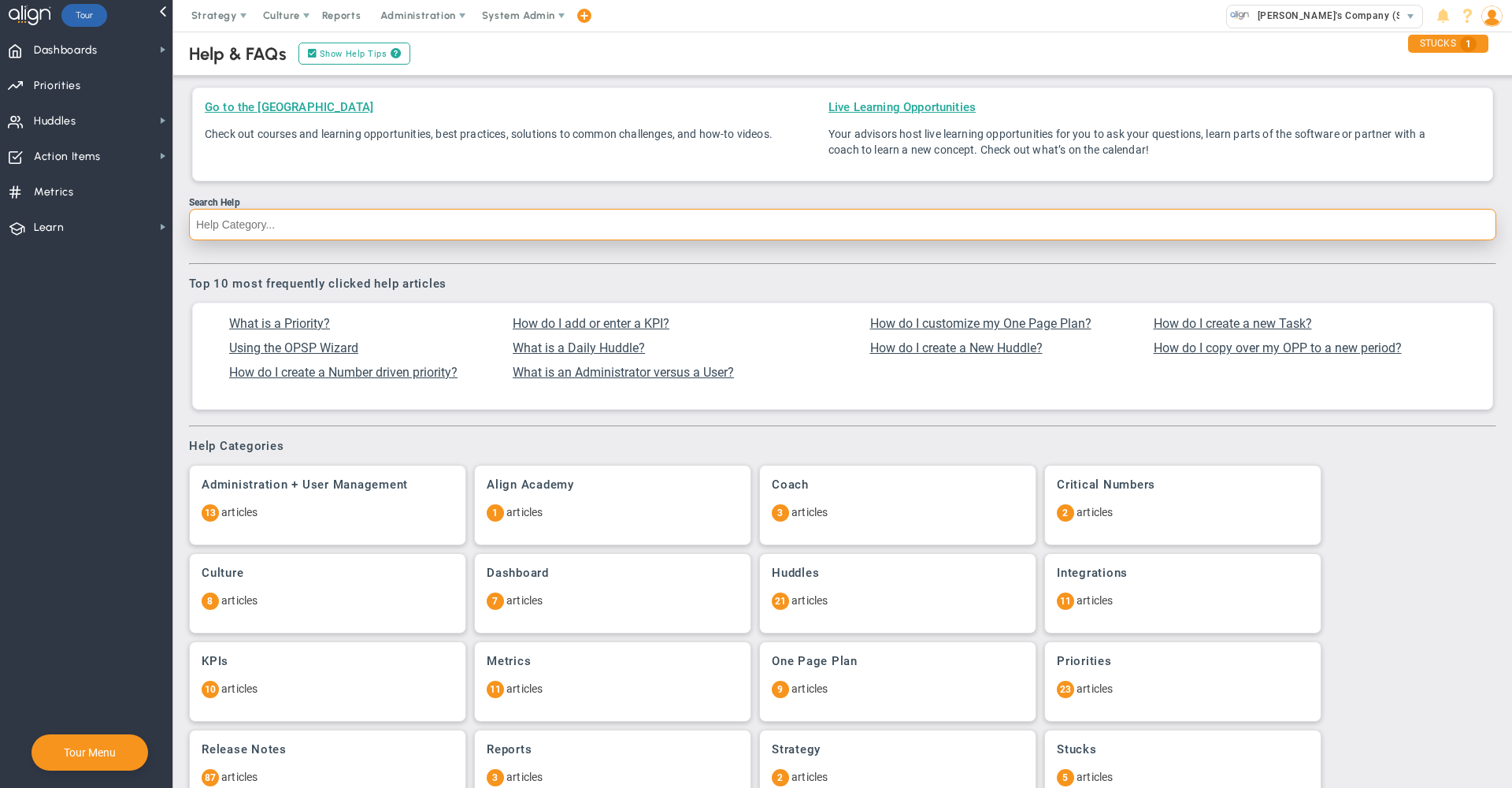
click at [744, 224] on input "Search Help" at bounding box center [843, 225] width 1307 height 31
type input "Metrics"
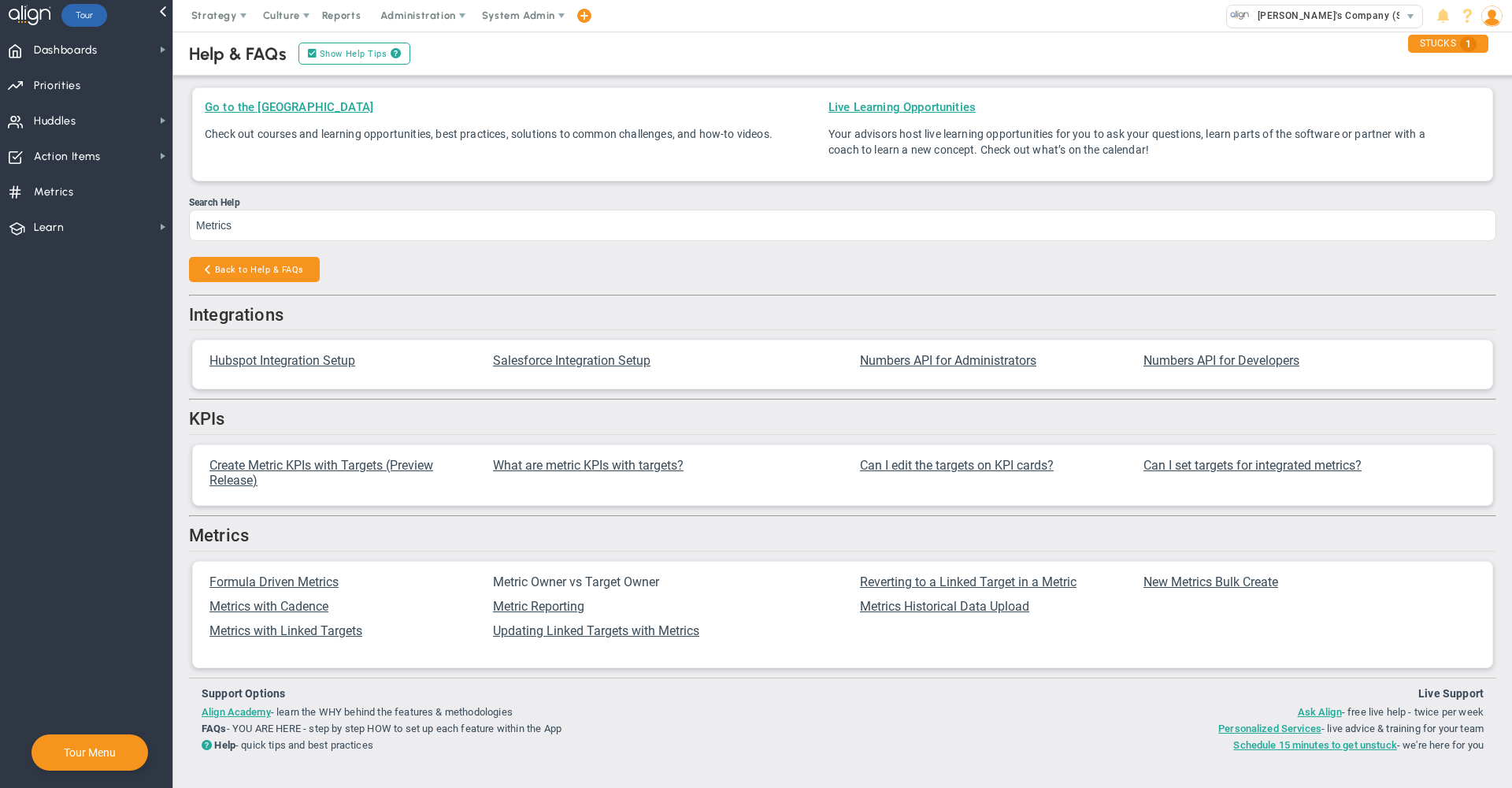
click at [608, 590] on span "Metric Owner vs Target Owner" at bounding box center [576, 582] width 166 height 15
